Goal: Complete application form

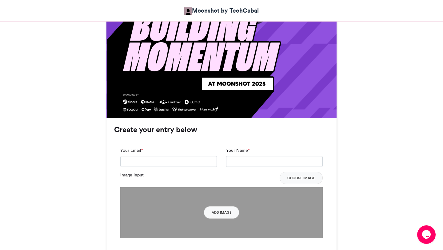
scroll to position [364, 0]
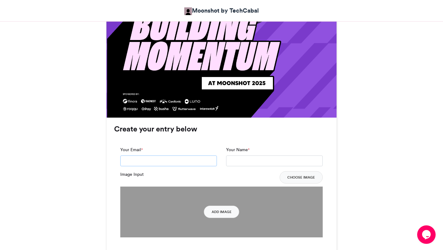
click at [161, 160] on input "Your Email *" at bounding box center [168, 160] width 97 height 11
type input "**********"
click at [240, 163] on input "Your Name *" at bounding box center [274, 160] width 97 height 11
type input "**********"
click at [243, 177] on div "Image Input Choose Image" at bounding box center [221, 177] width 202 height 12
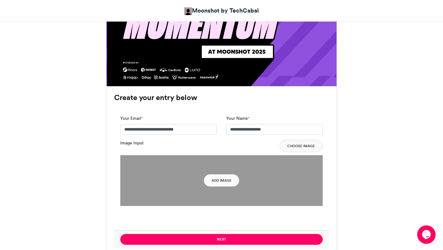
scroll to position [398, 0]
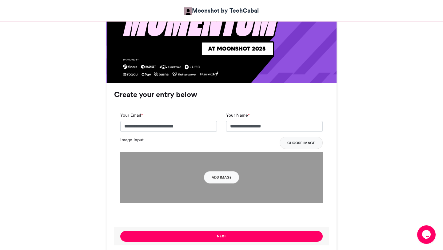
click at [307, 141] on button "Choose Image" at bounding box center [300, 142] width 43 height 12
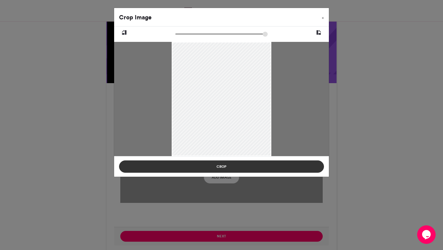
click at [215, 170] on button "Crop" at bounding box center [221, 166] width 205 height 12
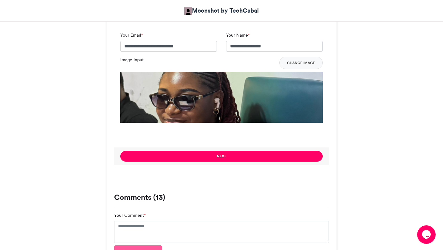
scroll to position [480, 0]
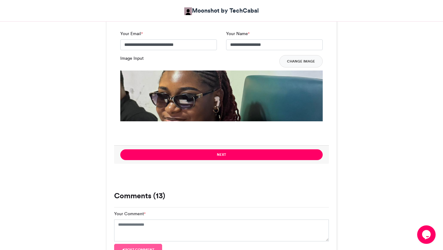
click at [214, 109] on img at bounding box center [221, 171] width 202 height 202
click at [299, 63] on button "Change Image" at bounding box center [300, 61] width 43 height 12
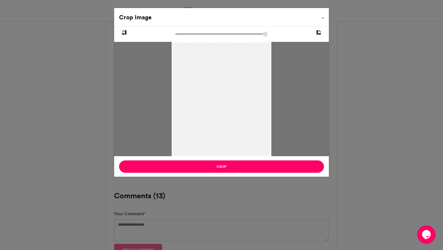
drag, startPoint x: 172, startPoint y: 98, endPoint x: 181, endPoint y: 101, distance: 9.7
click at [181, 101] on div at bounding box center [221, 99] width 99 height 114
drag, startPoint x: 176, startPoint y: 34, endPoint x: 186, endPoint y: 34, distance: 9.6
type input "******"
click at [186, 34] on input "zoom" at bounding box center [221, 34] width 92 height 6
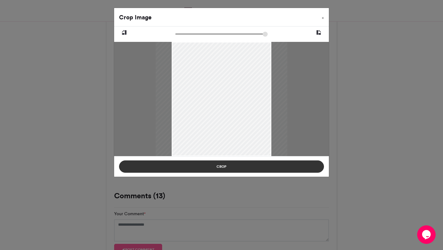
click at [212, 168] on button "Crop" at bounding box center [221, 166] width 205 height 12
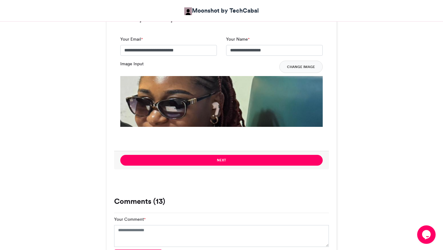
scroll to position [479, 0]
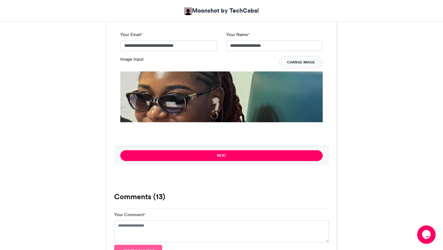
click at [297, 63] on button "Change Image" at bounding box center [300, 62] width 43 height 12
click at [295, 57] on button "Change Image" at bounding box center [300, 62] width 43 height 12
click at [294, 65] on button "Change Image" at bounding box center [300, 62] width 43 height 12
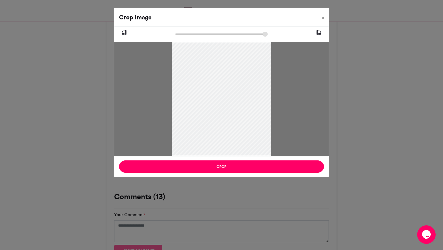
drag, startPoint x: 269, startPoint y: 153, endPoint x: 268, endPoint y: 159, distance: 5.6
click at [268, 159] on div "Crop Image × Crop" at bounding box center [221, 92] width 215 height 169
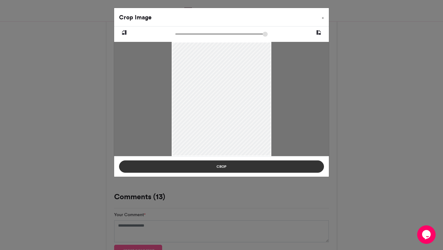
click at [243, 166] on button "Crop" at bounding box center [221, 166] width 205 height 12
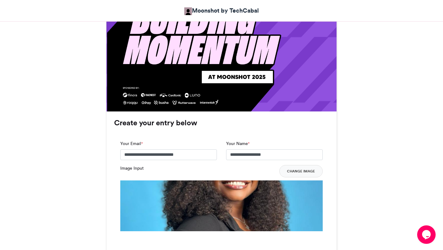
scroll to position [410, 0]
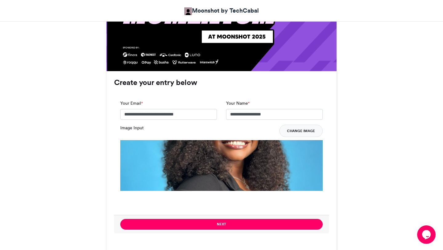
click at [305, 130] on button "Change Image" at bounding box center [300, 130] width 43 height 12
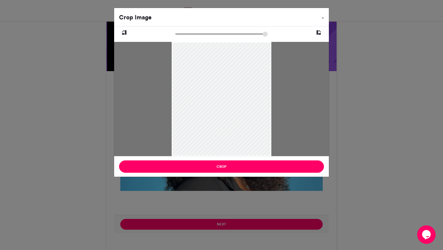
drag, startPoint x: 230, startPoint y: 104, endPoint x: 229, endPoint y: 143, distance: 39.0
click at [229, 143] on div at bounding box center [221, 109] width 99 height 136
drag, startPoint x: 228, startPoint y: 131, endPoint x: 228, endPoint y: 142, distance: 10.5
click at [228, 142] on div at bounding box center [221, 110] width 99 height 136
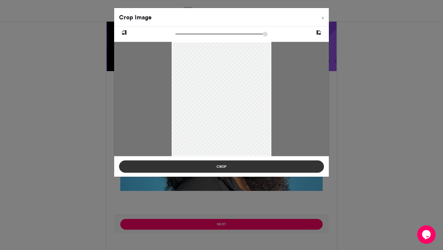
click at [223, 165] on button "Crop" at bounding box center [221, 166] width 205 height 12
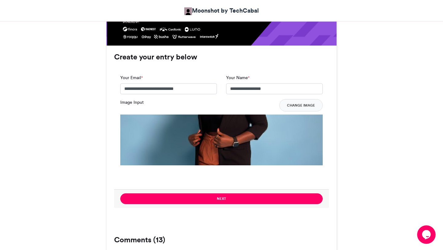
scroll to position [483, 0]
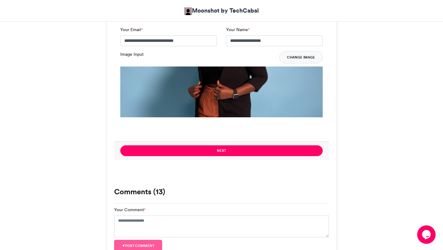
click at [301, 60] on button "Change Image" at bounding box center [300, 57] width 43 height 12
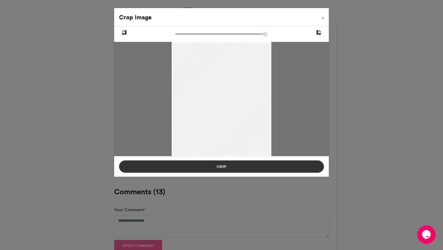
click at [219, 167] on button "Crop" at bounding box center [221, 166] width 205 height 12
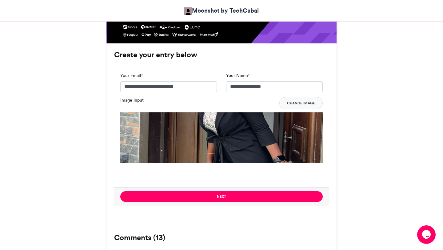
scroll to position [472, 0]
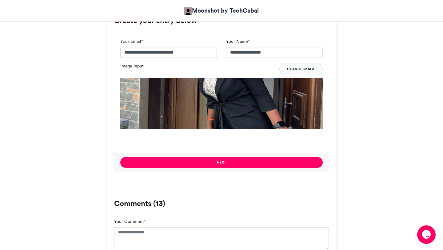
click at [296, 68] on button "Change Image" at bounding box center [300, 69] width 43 height 12
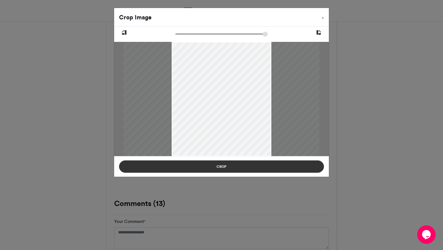
drag, startPoint x: 233, startPoint y: 129, endPoint x: 233, endPoint y: 169, distance: 39.3
click at [233, 169] on div "Crop Image × Crop" at bounding box center [221, 92] width 215 height 169
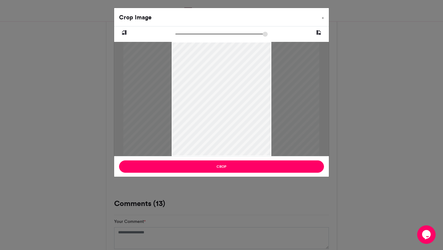
drag, startPoint x: 228, startPoint y: 144, endPoint x: 228, endPoint y: 158, distance: 13.5
click at [228, 158] on div "Crop Image × Crop" at bounding box center [221, 92] width 215 height 169
drag, startPoint x: 227, startPoint y: 122, endPoint x: 227, endPoint y: 125, distance: 3.4
click at [227, 125] on div at bounding box center [221, 108] width 99 height 132
type input "******"
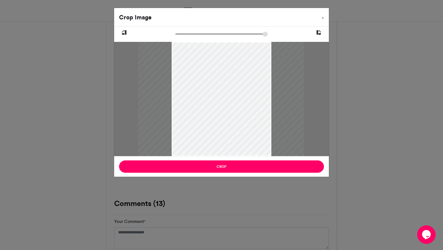
drag, startPoint x: 231, startPoint y: 132, endPoint x: 231, endPoint y: 160, distance: 27.1
click at [231, 160] on div "Crop Image × Crop" at bounding box center [221, 92] width 215 height 169
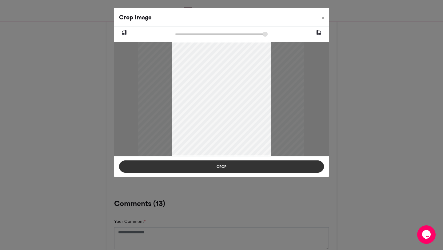
click at [227, 166] on button "Crop" at bounding box center [221, 166] width 205 height 12
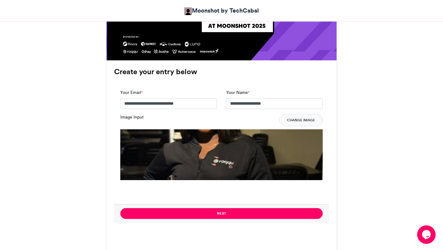
scroll to position [427, 0]
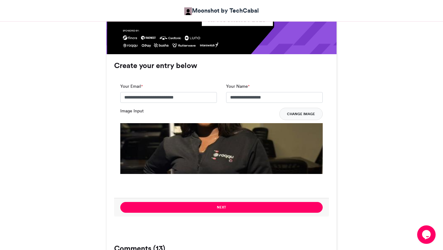
click at [303, 112] on button "Change Image" at bounding box center [300, 114] width 43 height 12
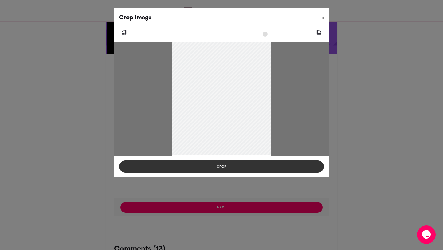
click at [225, 164] on button "Crop" at bounding box center [221, 166] width 205 height 12
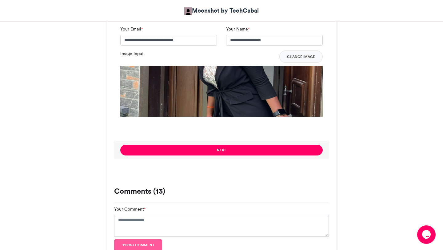
scroll to position [485, 0]
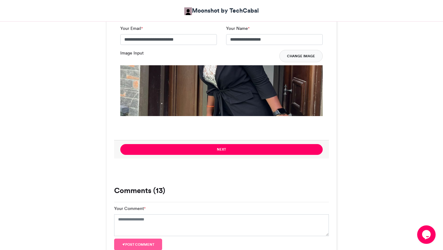
click at [294, 56] on button "Change Image" at bounding box center [300, 56] width 43 height 12
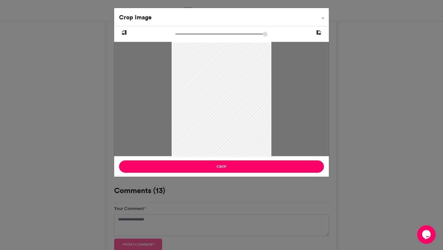
drag, startPoint x: 172, startPoint y: 122, endPoint x: 180, endPoint y: 122, distance: 8.6
click at [180, 122] on div at bounding box center [221, 99] width 99 height 114
drag, startPoint x: 180, startPoint y: 122, endPoint x: 177, endPoint y: 122, distance: 3.4
click at [177, 122] on div at bounding box center [221, 99] width 99 height 114
drag, startPoint x: 172, startPoint y: 122, endPoint x: 179, endPoint y: 120, distance: 6.3
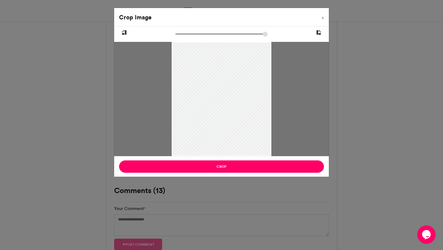
click at [179, 120] on div at bounding box center [221, 99] width 99 height 114
drag, startPoint x: 172, startPoint y: 110, endPoint x: 179, endPoint y: 111, distance: 7.1
click at [179, 111] on div at bounding box center [221, 99] width 99 height 114
type input "******"
click at [180, 34] on input "zoom" at bounding box center [221, 34] width 92 height 6
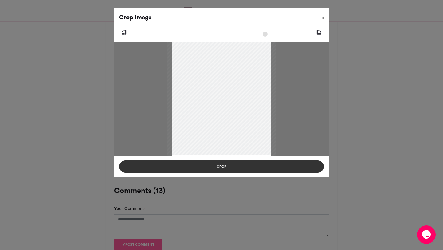
click at [217, 168] on button "Crop" at bounding box center [221, 166] width 205 height 12
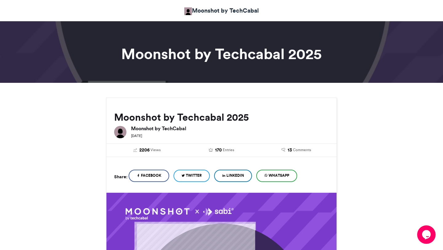
scroll to position [0, 0]
